Goal: Obtain resource: Download file/media

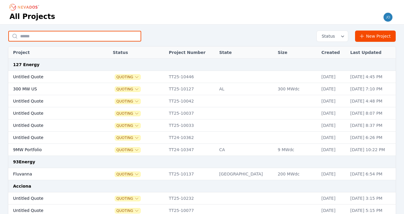
click at [68, 39] on input "text" at bounding box center [74, 36] width 133 height 11
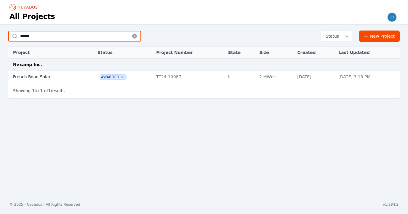
type input "******"
drag, startPoint x: 1, startPoint y: 113, endPoint x: 10, endPoint y: 69, distance: 45.4
click at [64, 74] on td "French Road Solar" at bounding box center [46, 77] width 76 height 12
click at [18, 78] on td "French Road Solar" at bounding box center [46, 77] width 76 height 12
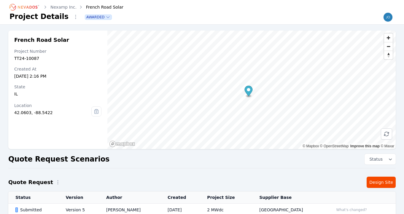
click at [379, 183] on link "Design Site" at bounding box center [381, 182] width 29 height 11
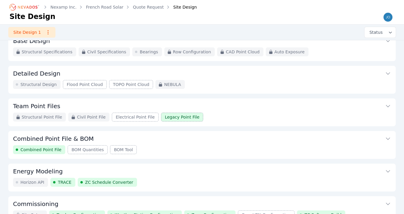
scroll to position [77, 0]
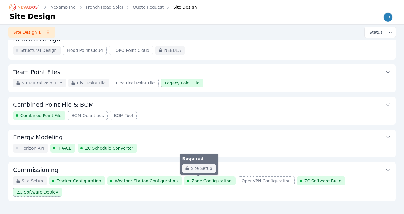
click at [202, 179] on span "Zone Configuration" at bounding box center [212, 181] width 40 height 6
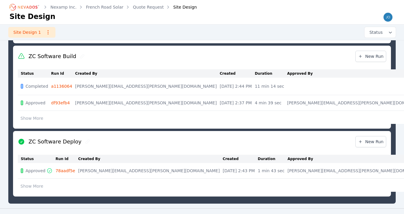
scroll to position [521, 0]
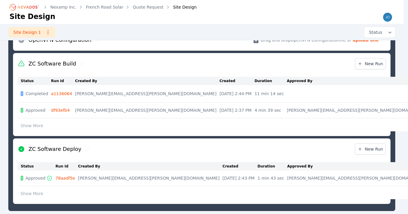
click at [296, 120] on div "Status Run Id Created By Created Duration Approved By Comment Phase Completed a…" at bounding box center [202, 105] width 368 height 62
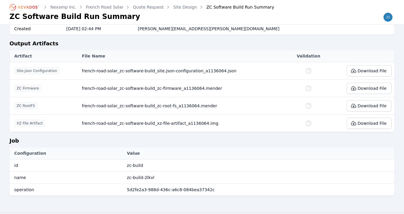
scroll to position [329, 0]
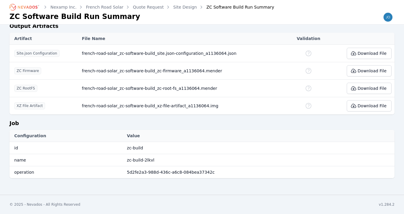
click at [147, 179] on div "Job Configuration Value id zc-build name zc-build-2lkvl operation 5d2fe2a3-988d…" at bounding box center [201, 151] width 385 height 64
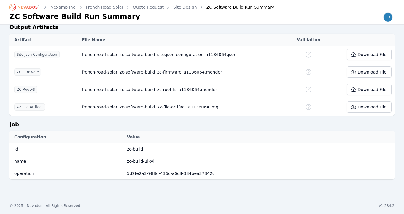
click at [350, 91] on button "Download File" at bounding box center [369, 89] width 45 height 11
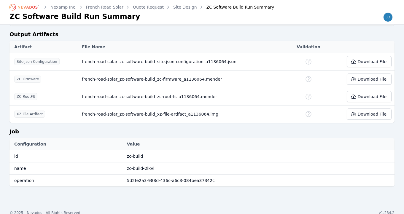
click at [174, 7] on link "Site Design" at bounding box center [185, 7] width 24 height 6
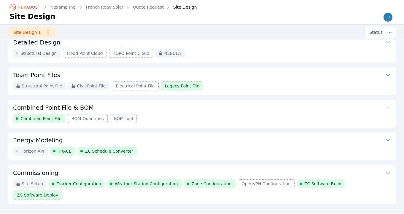
scroll to position [77, 0]
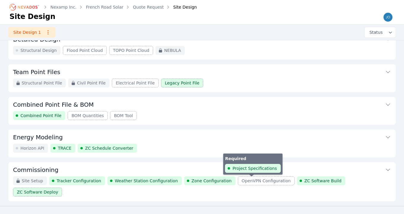
click at [247, 182] on span "OpenVPN Configuration" at bounding box center [266, 181] width 49 height 6
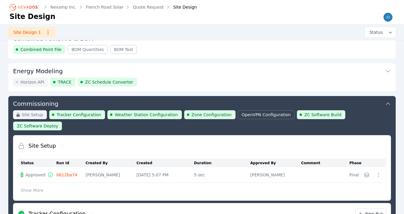
scroll to position [98, 0]
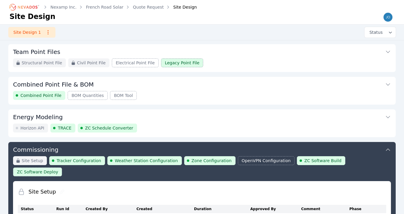
click at [179, 9] on div "Site Design" at bounding box center [181, 7] width 32 height 6
click at [180, 6] on div "Site Design" at bounding box center [181, 7] width 32 height 6
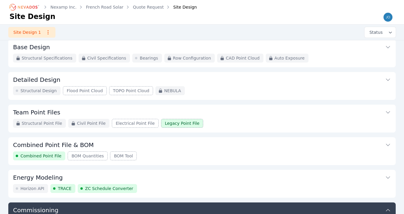
scroll to position [0, 0]
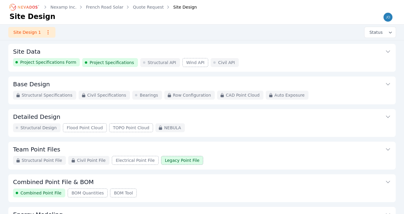
click at [21, 4] on icon "Breadcrumb" at bounding box center [24, 6] width 33 height 9
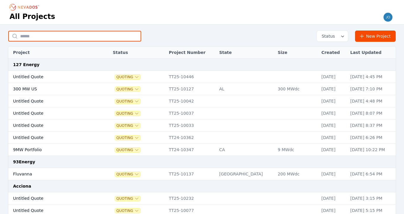
click at [69, 37] on input "text" at bounding box center [74, 36] width 133 height 11
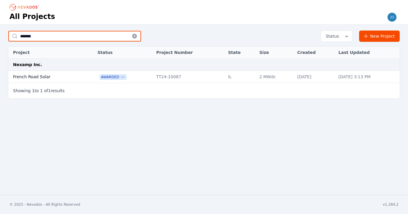
type input "******"
click at [37, 77] on td "French Road Solar" at bounding box center [46, 77] width 76 height 12
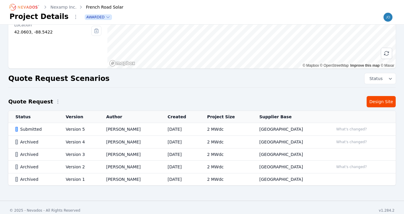
scroll to position [87, 0]
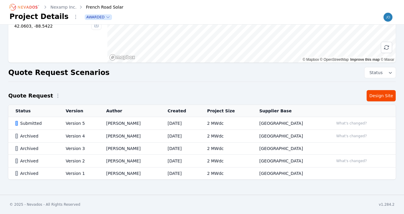
click at [379, 98] on link "Design Site" at bounding box center [381, 95] width 29 height 11
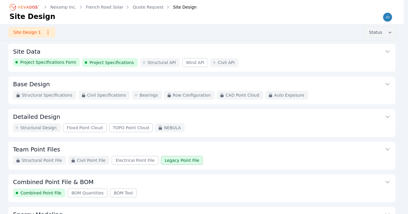
click at [375, 35] on button "Status" at bounding box center [380, 32] width 31 height 11
click at [320, 40] on div "Site Design 1 Status Active Archived" at bounding box center [202, 32] width 404 height 15
click at [46, 34] on icon "button" at bounding box center [48, 32] width 6 height 6
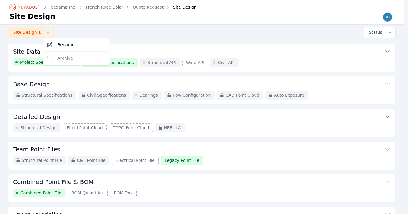
click at [87, 32] on div "Site Design 1 Rename Archive Status" at bounding box center [202, 32] width 404 height 15
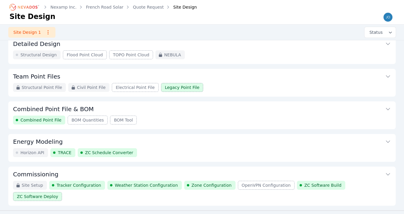
scroll to position [77, 0]
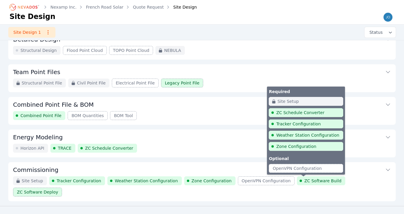
click at [313, 181] on span "ZC Software Build" at bounding box center [322, 181] width 37 height 6
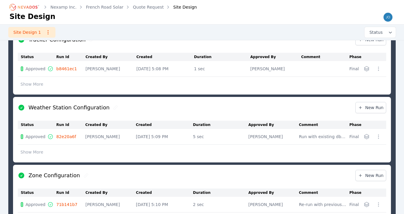
scroll to position [351, 0]
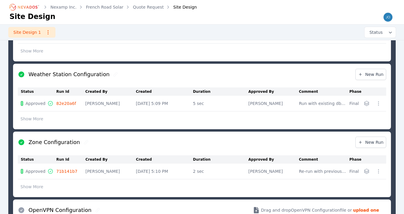
click at [28, 181] on button "Show More" at bounding box center [32, 186] width 28 height 11
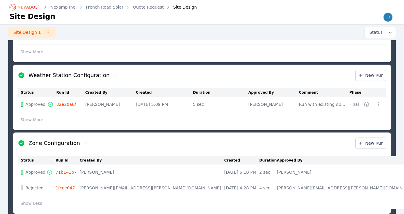
scroll to position [224, 0]
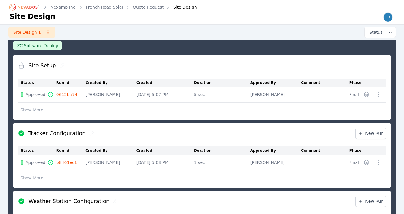
click at [39, 172] on button "Show More" at bounding box center [32, 177] width 28 height 11
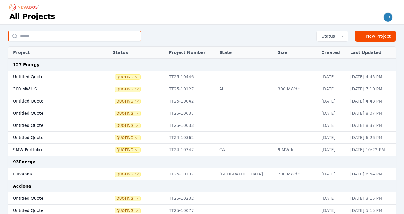
click at [61, 39] on input "text" at bounding box center [74, 36] width 133 height 11
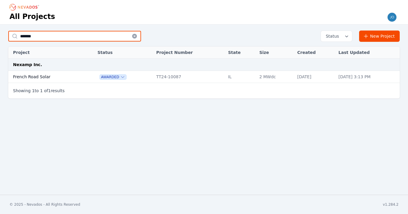
type input "******"
click at [31, 74] on td "French Road Solar" at bounding box center [46, 77] width 76 height 12
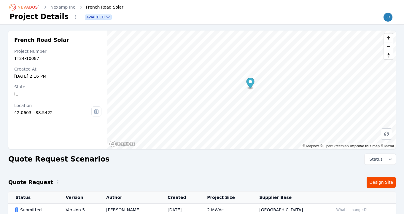
click at [382, 184] on link "Design Site" at bounding box center [381, 182] width 29 height 11
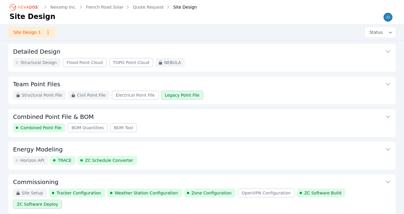
scroll to position [77, 0]
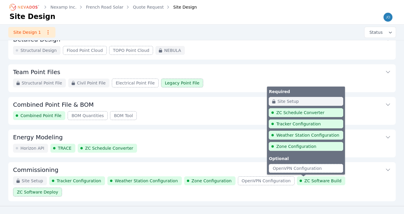
click at [304, 180] on span "ZC Software Build" at bounding box center [322, 181] width 37 height 6
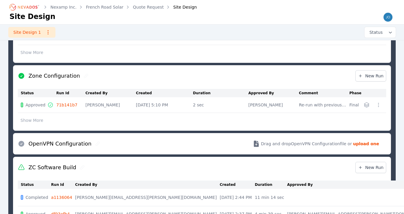
scroll to position [443, 0]
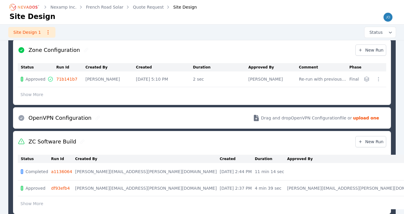
click at [36, 198] on button "Show More" at bounding box center [32, 203] width 28 height 11
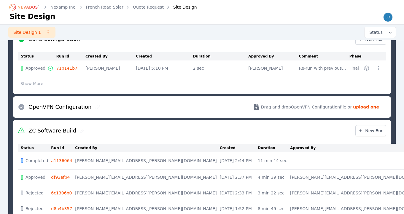
scroll to position [473, 0]
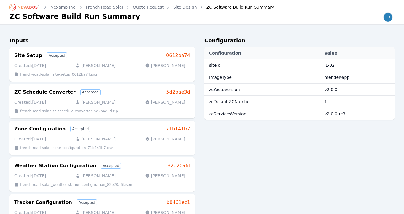
click at [174, 7] on link "Site Design" at bounding box center [185, 7] width 24 height 6
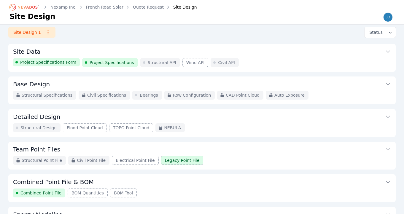
scroll to position [77, 0]
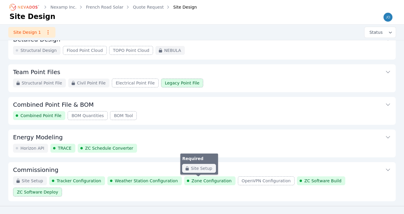
click at [192, 179] on span "Zone Configuration" at bounding box center [212, 181] width 40 height 6
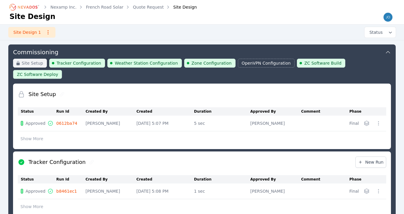
click at [368, 188] on icon "button" at bounding box center [367, 191] width 6 height 6
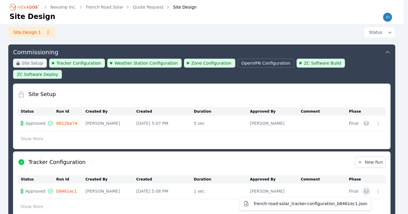
click at [369, 175] on table "Status Run Id Created By Created Duration Approved By Comment Phase Approved b8…" at bounding box center [202, 193] width 368 height 37
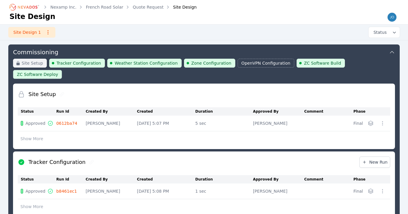
click at [380, 188] on icon "button" at bounding box center [383, 191] width 6 height 6
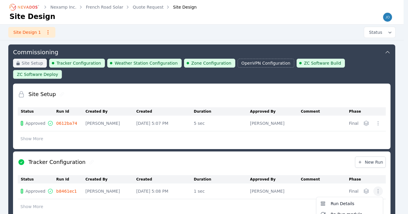
click at [259, 195] on table "Status Run Id Created By Created Duration Approved By Comment Phase Approved b8…" at bounding box center [202, 193] width 368 height 37
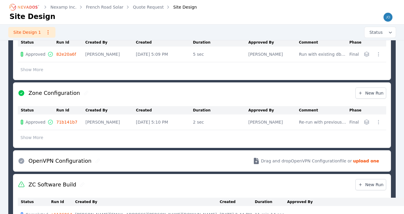
scroll to position [443, 0]
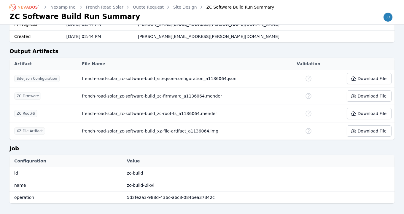
scroll to position [290, 0]
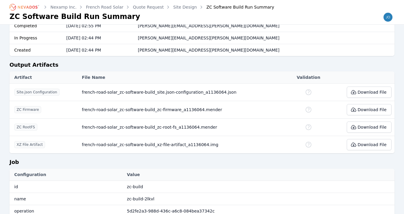
click at [367, 113] on button "Download File" at bounding box center [369, 109] width 45 height 11
click at [369, 127] on button "Download File" at bounding box center [369, 127] width 45 height 11
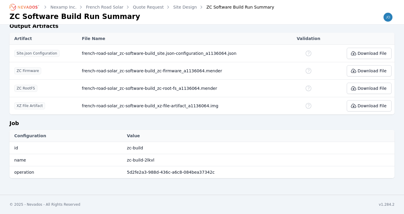
scroll to position [328, 0]
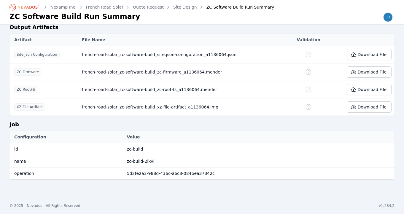
click at [182, 7] on link "Site Design" at bounding box center [185, 7] width 24 height 6
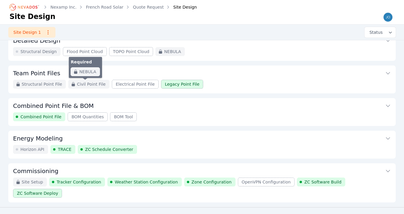
scroll to position [77, 0]
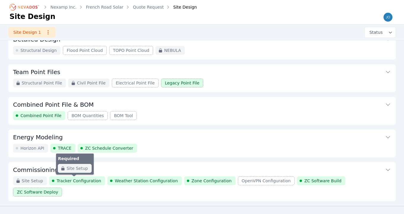
click at [87, 184] on span "Tracker Configuration" at bounding box center [79, 181] width 44 height 6
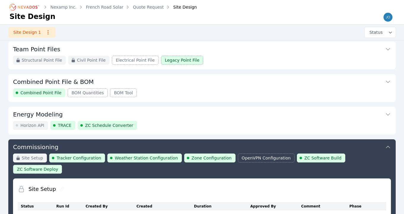
scroll to position [180, 0]
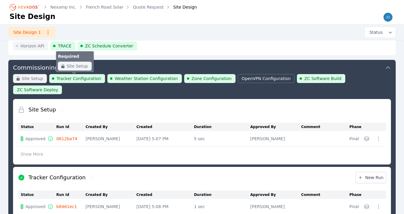
click at [77, 80] on span "Tracker Configuration" at bounding box center [79, 79] width 44 height 6
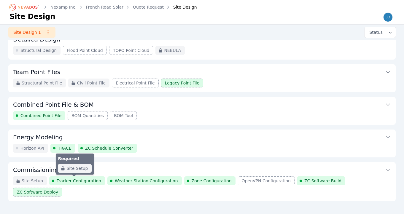
click at [91, 183] on span "Tracker Configuration" at bounding box center [79, 181] width 44 height 6
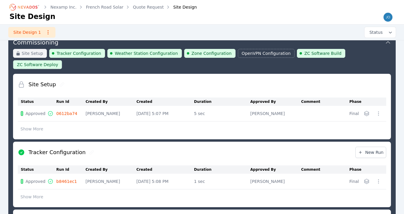
scroll to position [211, 0]
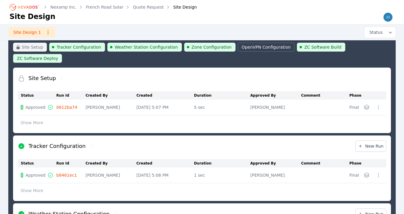
click at [38, 185] on button "Show More" at bounding box center [32, 190] width 28 height 11
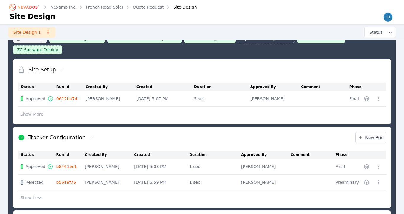
scroll to position [266, 0]
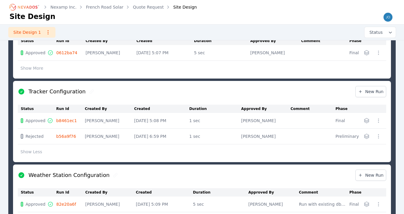
click at [377, 118] on icon "button" at bounding box center [378, 121] width 6 height 6
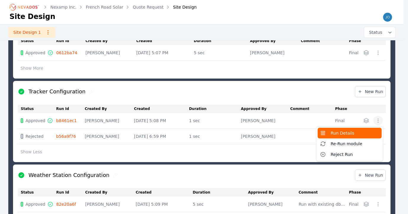
click at [338, 130] on span "Run Details" at bounding box center [343, 133] width 24 height 6
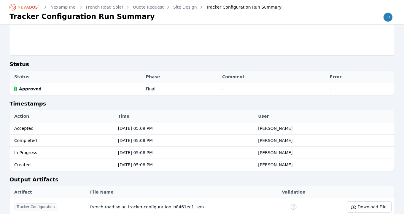
scroll to position [129, 0]
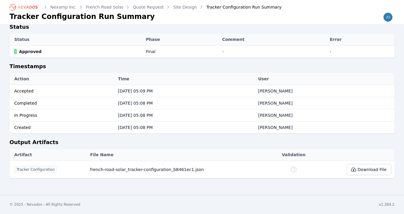
click at [353, 172] on icon at bounding box center [354, 170] width 6 height 6
click at [379, 170] on button "Download File" at bounding box center [369, 169] width 45 height 11
